Goal: Task Accomplishment & Management: Use online tool/utility

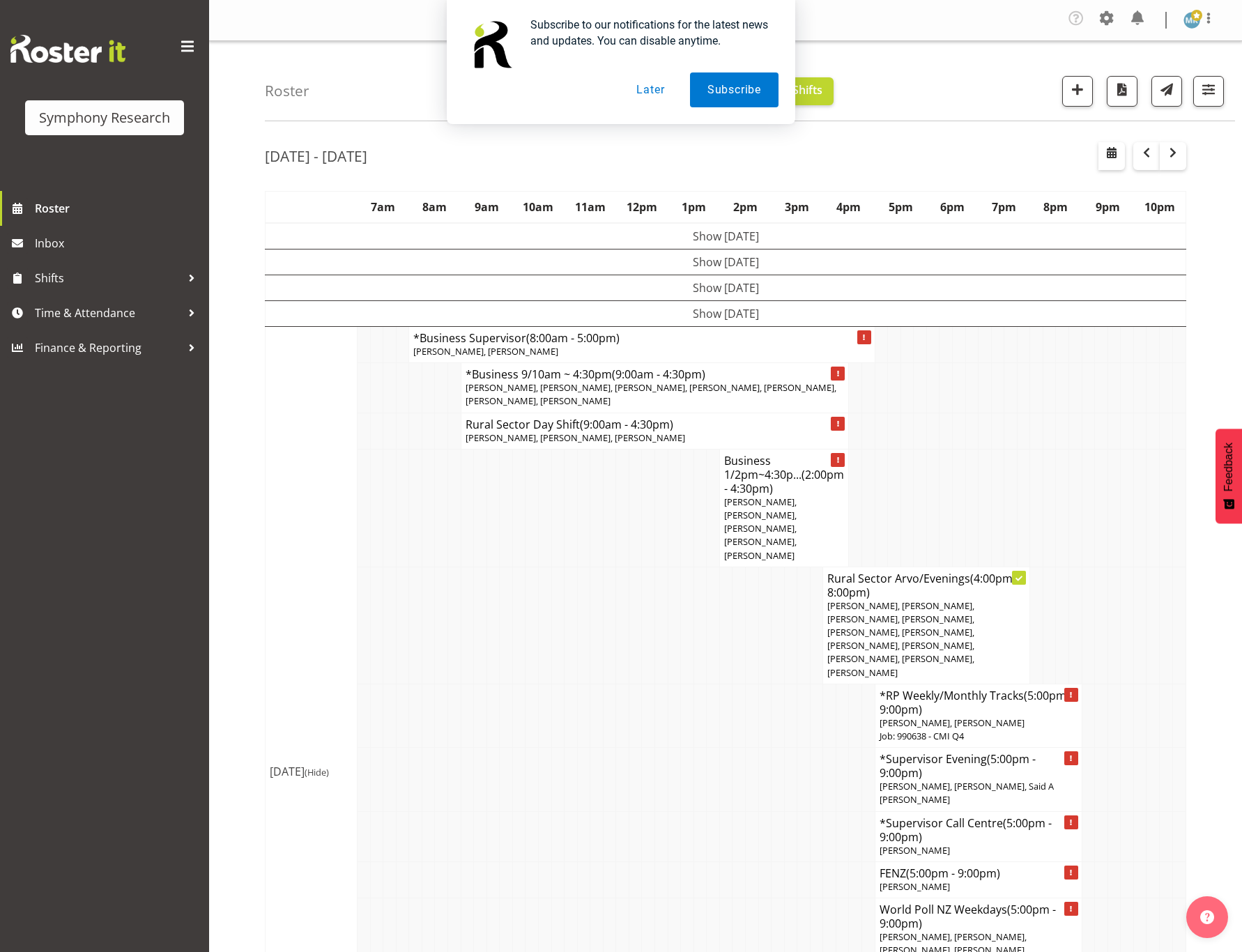
click at [97, 581] on div "Symphony Research Roster Inbox Shifts Time & Attendance Finance & Reporting" at bounding box center [105, 476] width 209 height 952
click at [122, 321] on span "Time & Attendance" at bounding box center [108, 312] width 147 height 21
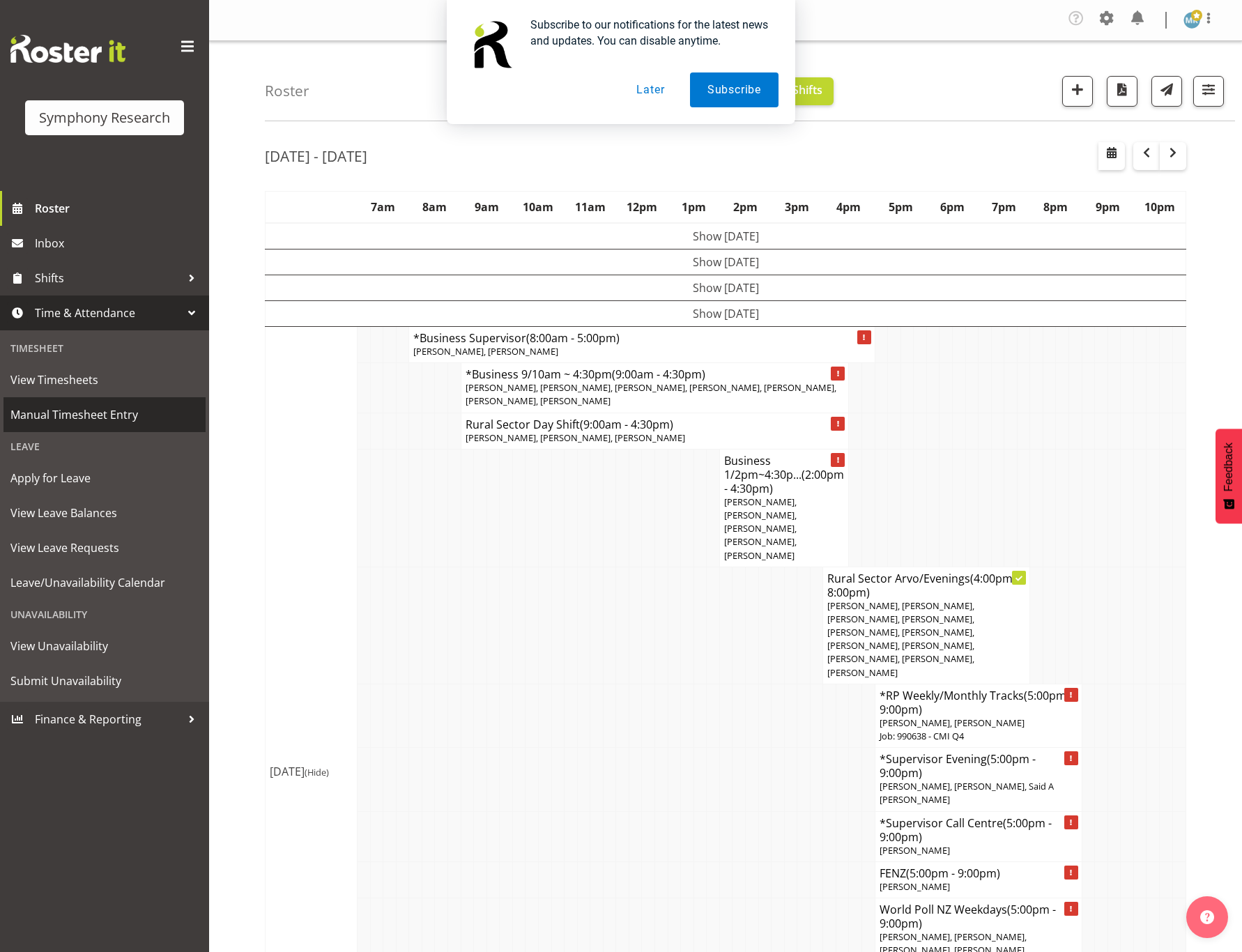
click at [100, 410] on span "Manual Timesheet Entry" at bounding box center [105, 414] width 188 height 21
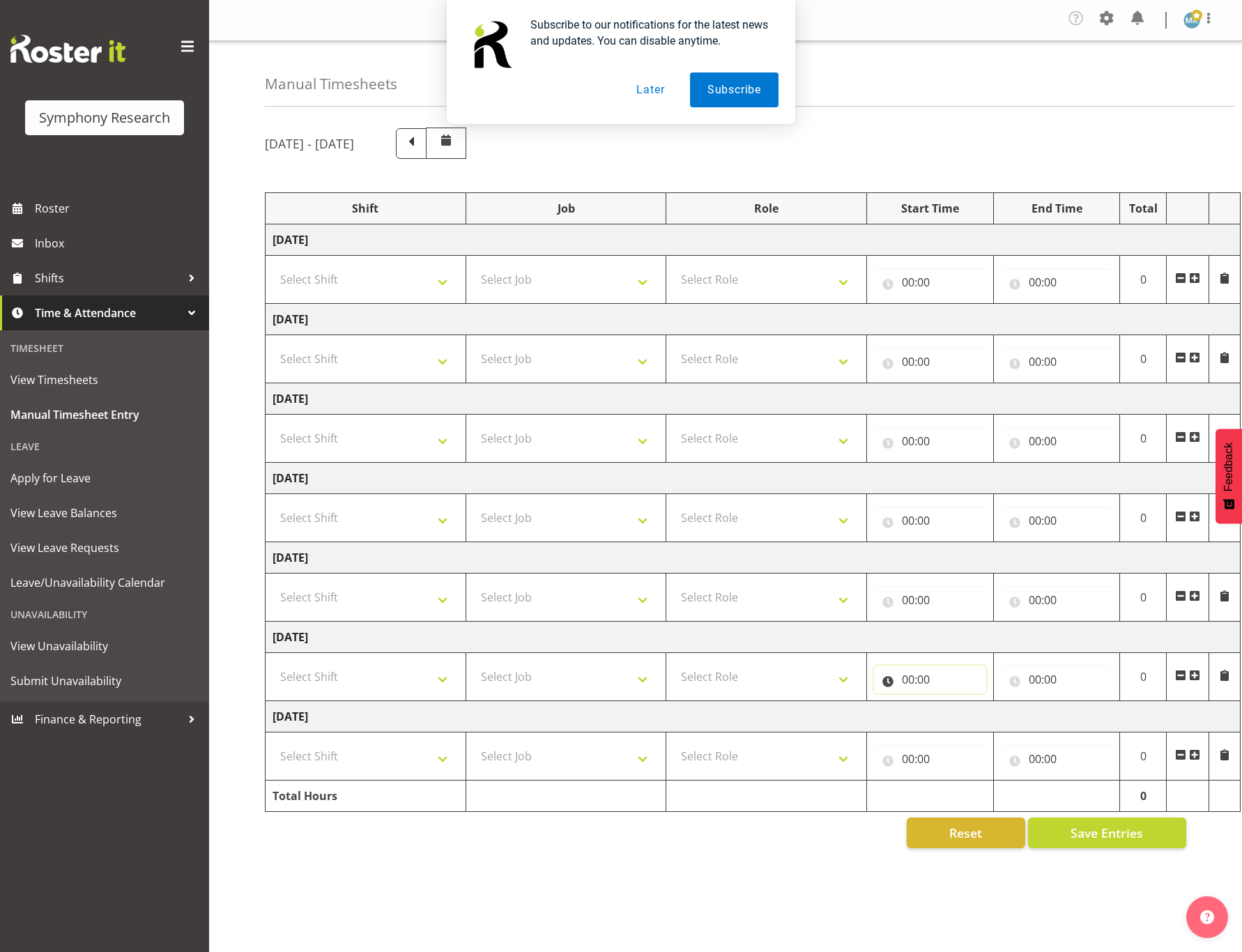
click at [918, 682] on input "00:00" at bounding box center [930, 679] width 112 height 28
click at [969, 718] on select "00 01 02 03 04 05 06 07 08 09 10 11 12 13 14 15 16 17 18 19 20 21 22 23" at bounding box center [969, 716] width 31 height 28
select select "11"
click at [953, 708] on select "00 01 02 03 04 05 06 07 08 09 10 11 12 13 14 15 16 17 18 19 20 21 22 23" at bounding box center [969, 716] width 31 height 28
type input "11:00"
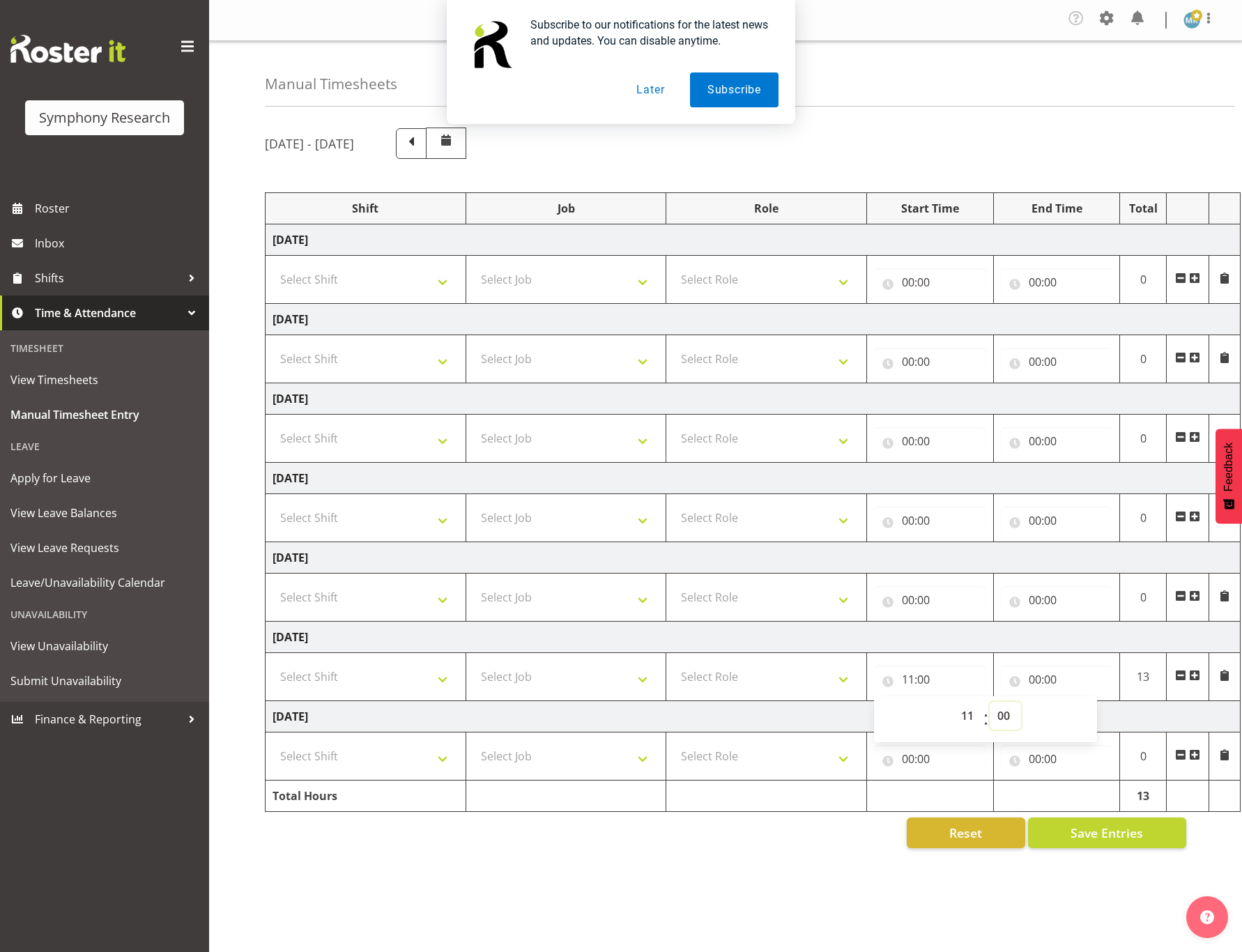
click at [1000, 711] on select "00 01 02 03 04 05 06 07 08 09 10 11 12 13 14 15 16 17 18 19 20 21 22 23 24 25 2…" at bounding box center [1004, 716] width 31 height 28
select select "49"
click at [989, 708] on select "00 01 02 03 04 05 06 07 08 09 10 11 12 13 14 15 16 17 18 19 20 21 22 23 24 25 2…" at bounding box center [1004, 716] width 31 height 28
type input "11:49"
click at [1046, 684] on input "00:00" at bounding box center [1056, 679] width 112 height 28
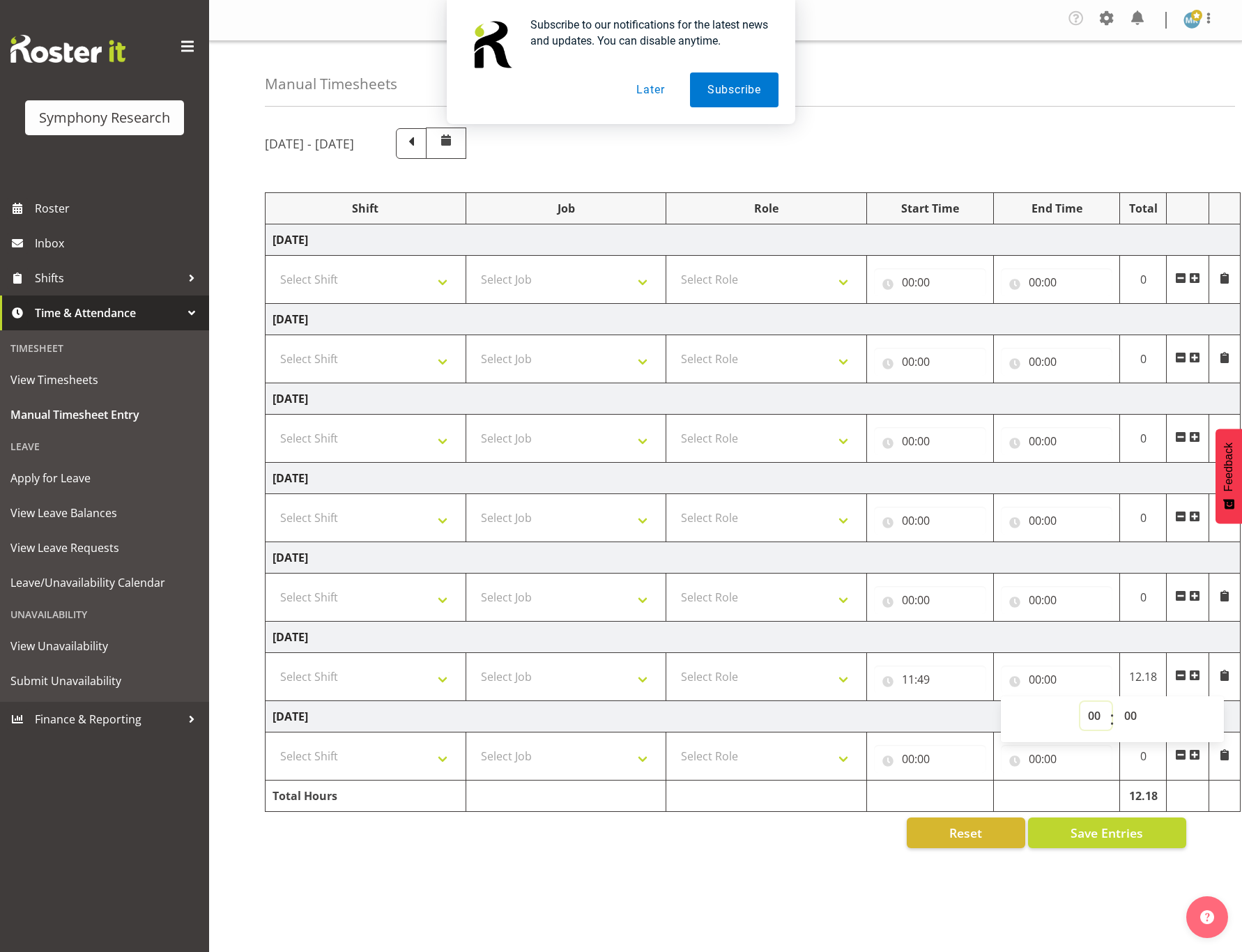
click at [1094, 716] on select "00 01 02 03 04 05 06 07 08 09 10 11 12 13 14 15 16 17 18 19 20 21 22 23" at bounding box center [1095, 716] width 31 height 28
select select "16"
click at [1080, 708] on select "00 01 02 03 04 05 06 07 08 09 10 11 12 13 14 15 16 17 18 19 20 21 22 23" at bounding box center [1095, 716] width 31 height 28
type input "16:00"
click at [1138, 720] on select "00 01 02 03 04 05 06 07 08 09 10 11 12 13 14 15 16 17 18 19 20 21 22 23 24 25 2…" at bounding box center [1131, 716] width 31 height 28
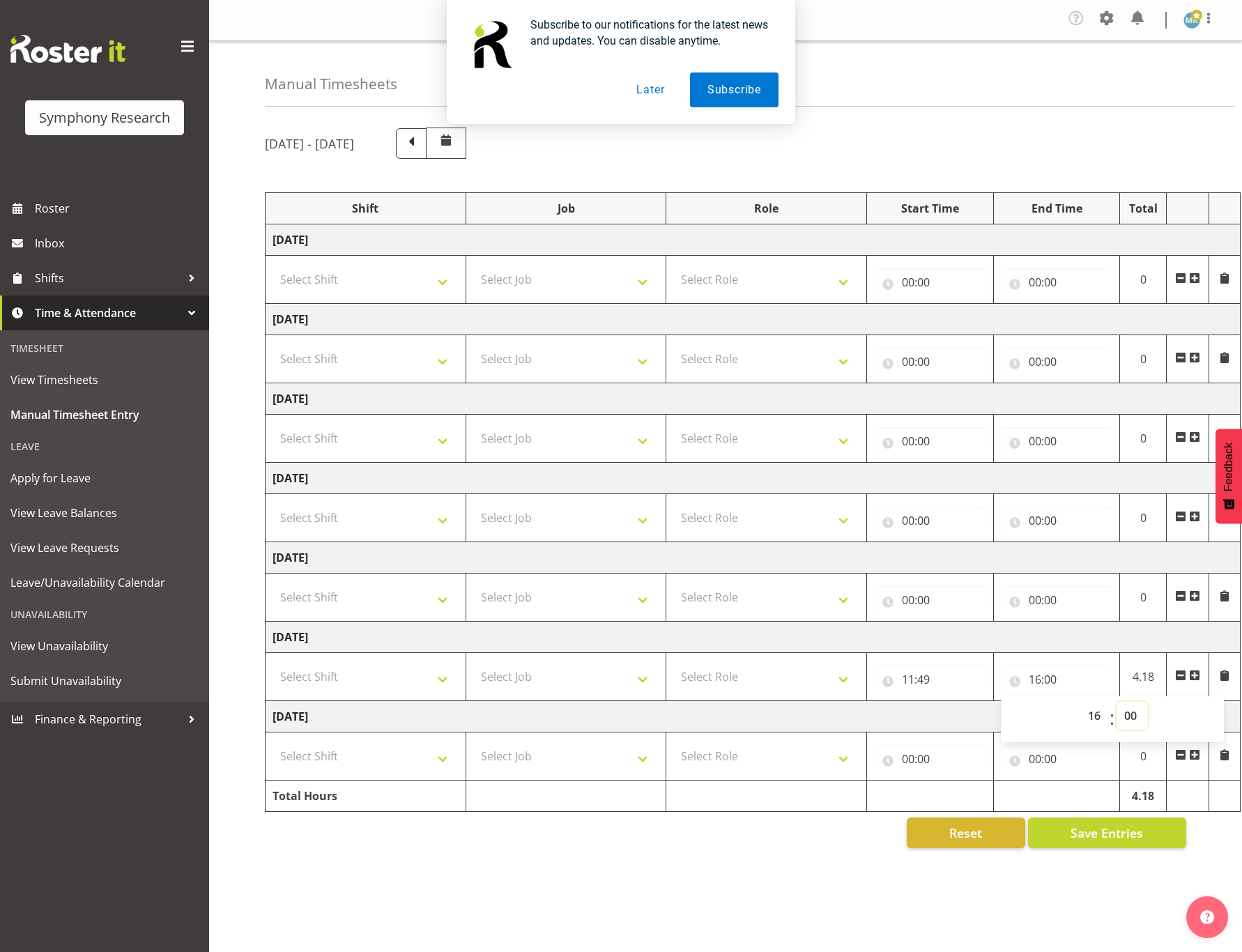
select select "50"
click at [1116, 708] on select "00 01 02 03 04 05 06 07 08 09 10 11 12 13 14 15 16 17 18 19 20 21 22 23 24 25 2…" at bounding box center [1131, 716] width 31 height 28
type input "16:50"
